Goal: Task Accomplishment & Management: Manage account settings

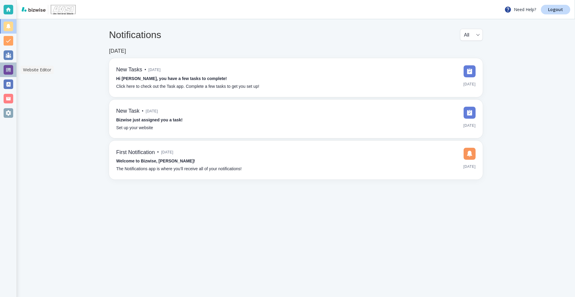
click at [9, 71] on div at bounding box center [9, 70] width 10 height 10
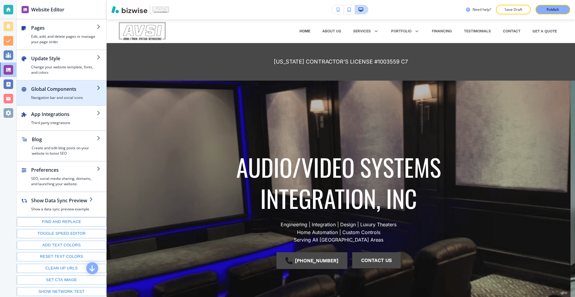
click at [66, 90] on h2 "Global Components" at bounding box center [64, 88] width 66 height 7
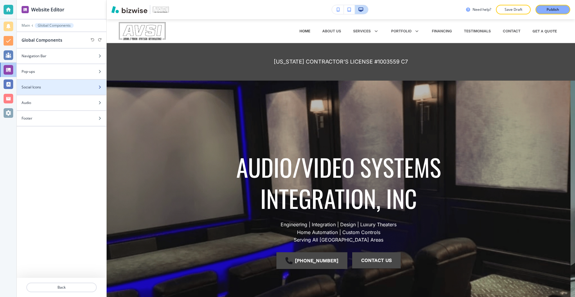
click at [59, 84] on div "Social Icons" at bounding box center [55, 86] width 76 height 5
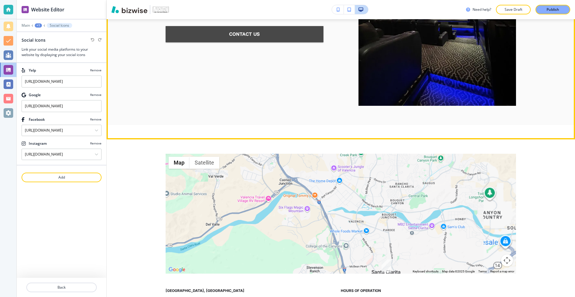
scroll to position [2226, 0]
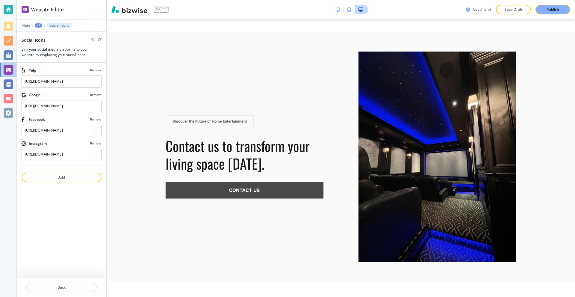
click at [5, 8] on div at bounding box center [9, 10] width 10 height 10
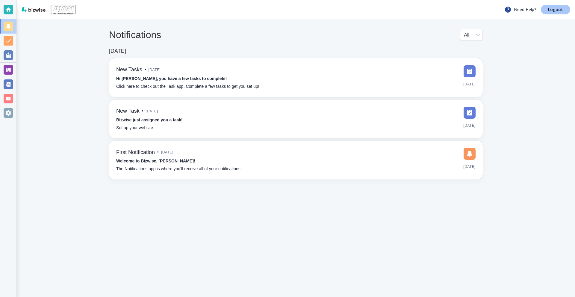
click at [550, 9] on p "Logout" at bounding box center [555, 9] width 15 height 4
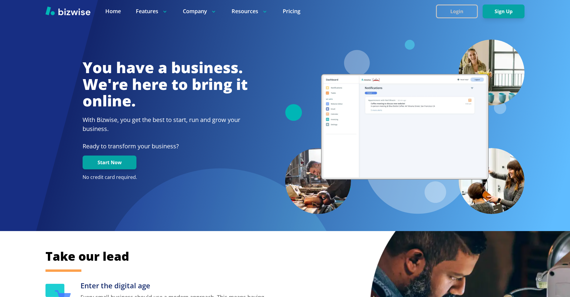
click at [449, 17] on button "Login" at bounding box center [457, 11] width 42 height 14
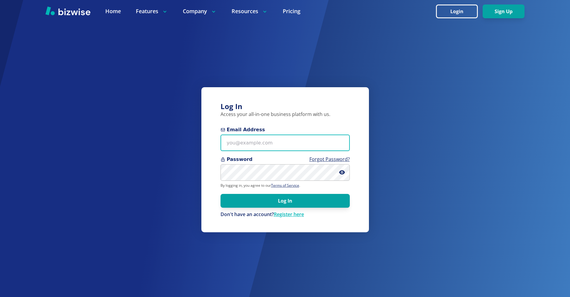
click at [269, 140] on input "Email Address" at bounding box center [285, 142] width 129 height 16
paste input "[EMAIL_ADDRESS][DOMAIN_NAME]"
type input "[EMAIL_ADDRESS][DOMAIN_NAME]"
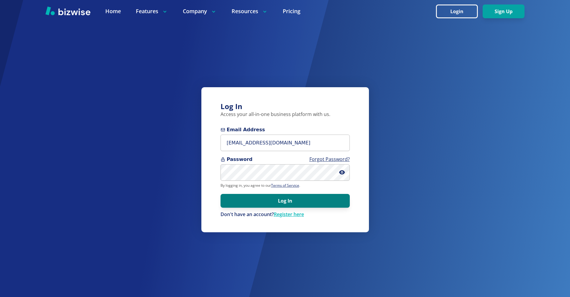
click at [300, 203] on button "Log In" at bounding box center [285, 201] width 129 height 14
